Goal: Task Accomplishment & Management: Manage account settings

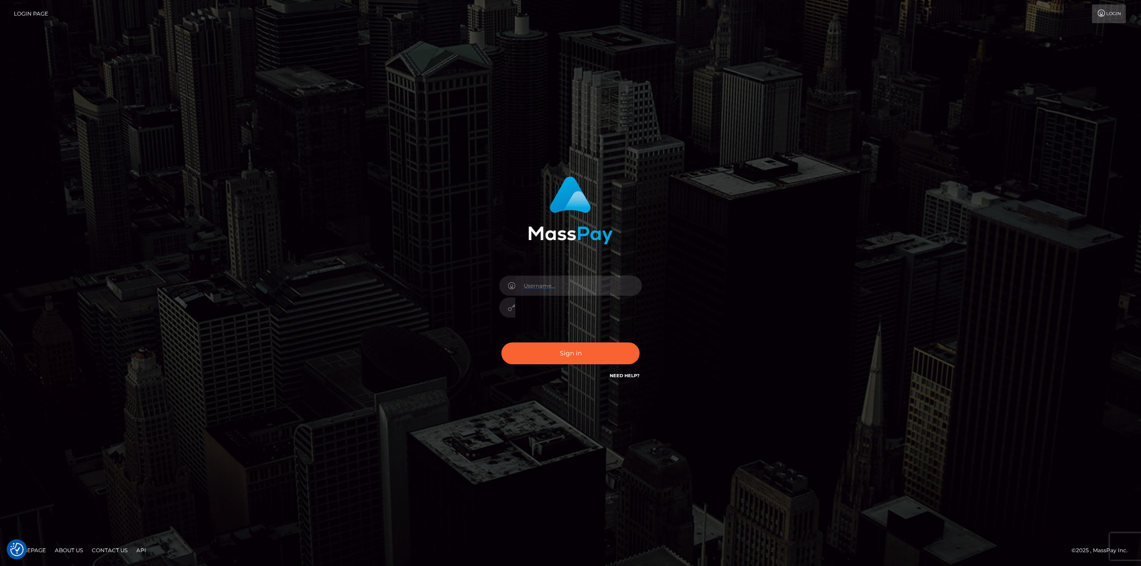
type input "gmjobin"
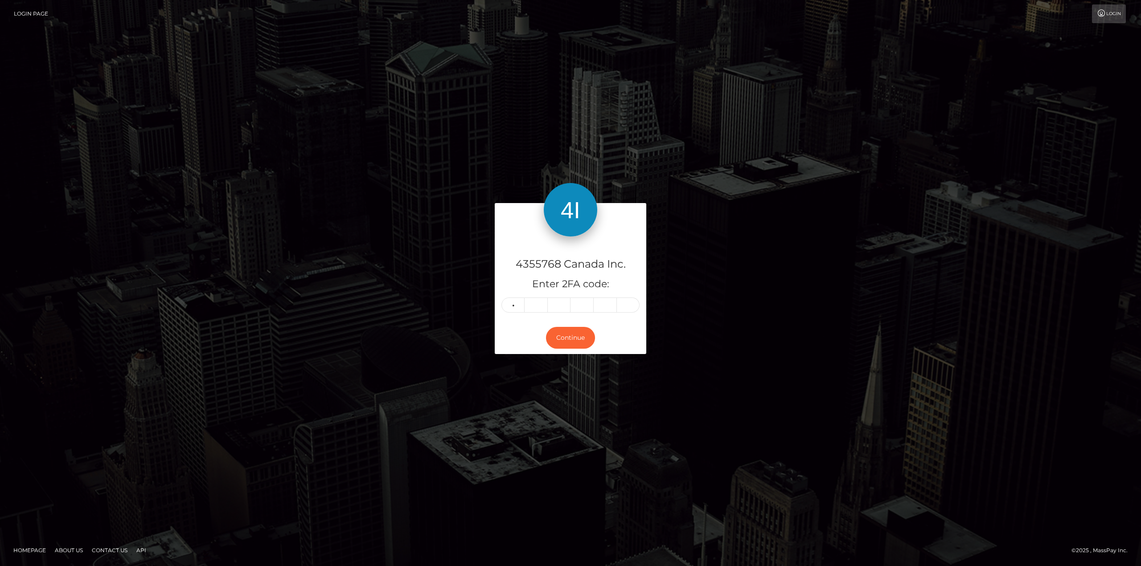
type input "8"
type input "7"
type input "1"
type input "3"
type input "4"
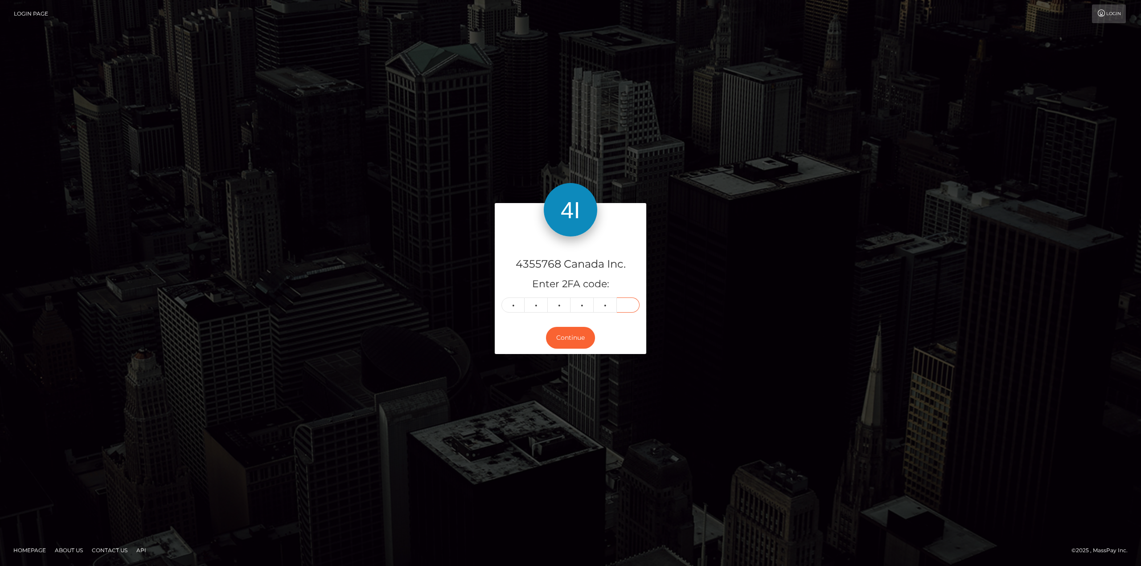
type input "0"
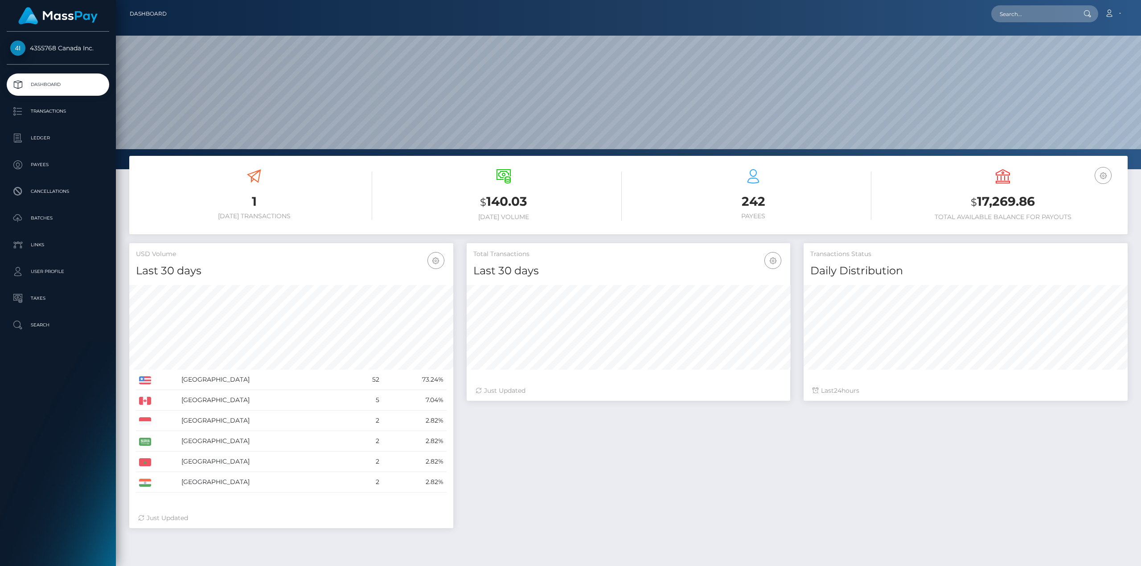
scroll to position [158, 324]
